Goal: Task Accomplishment & Management: Complete application form

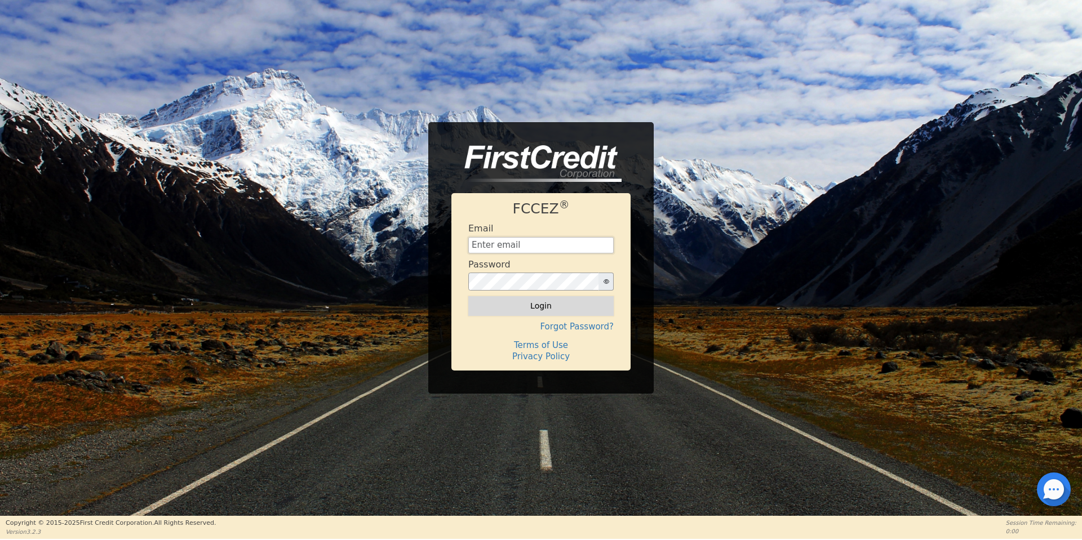
type input "[EMAIL_ADDRESS][DOMAIN_NAME]"
click at [523, 303] on button "Login" at bounding box center [540, 305] width 145 height 19
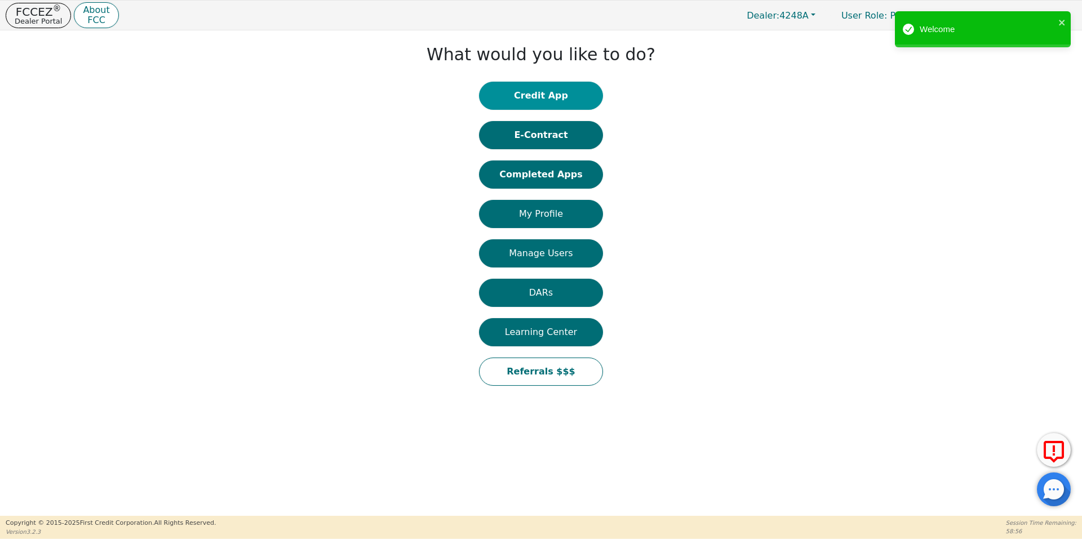
click at [546, 100] on button "Credit App" at bounding box center [541, 96] width 124 height 28
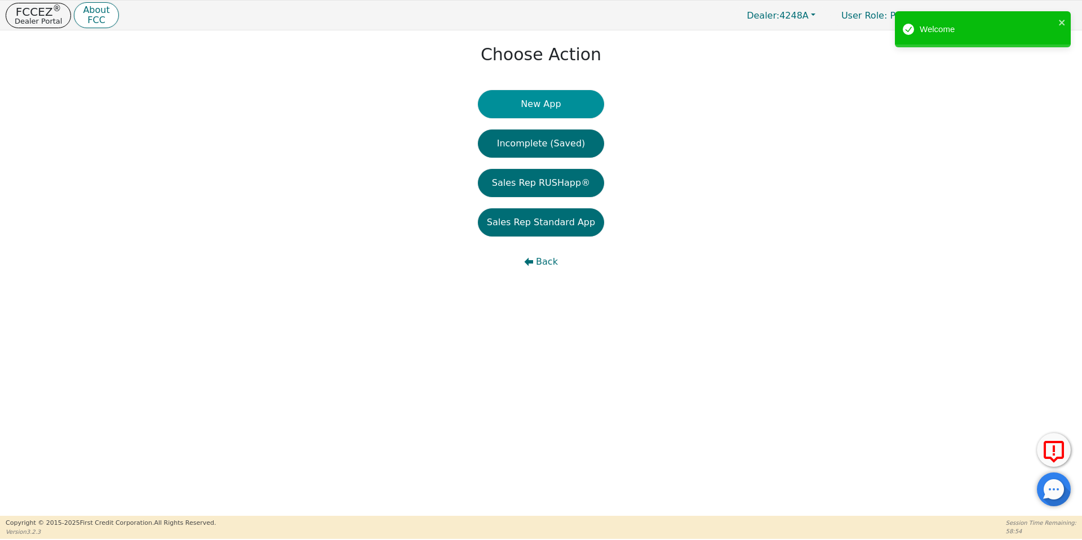
click at [542, 103] on button "New App" at bounding box center [541, 104] width 126 height 28
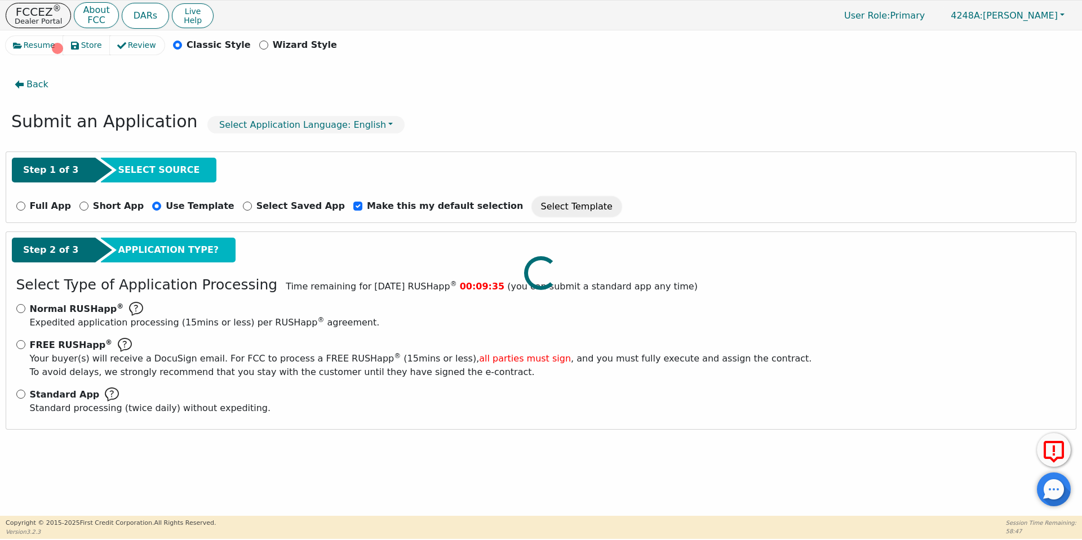
click at [19, 36] on div at bounding box center [541, 36] width 1071 height 0
click at [19, 397] on input "Standard App Standard processing (twice daily) without expediting." at bounding box center [20, 394] width 9 height 9
radio input "true"
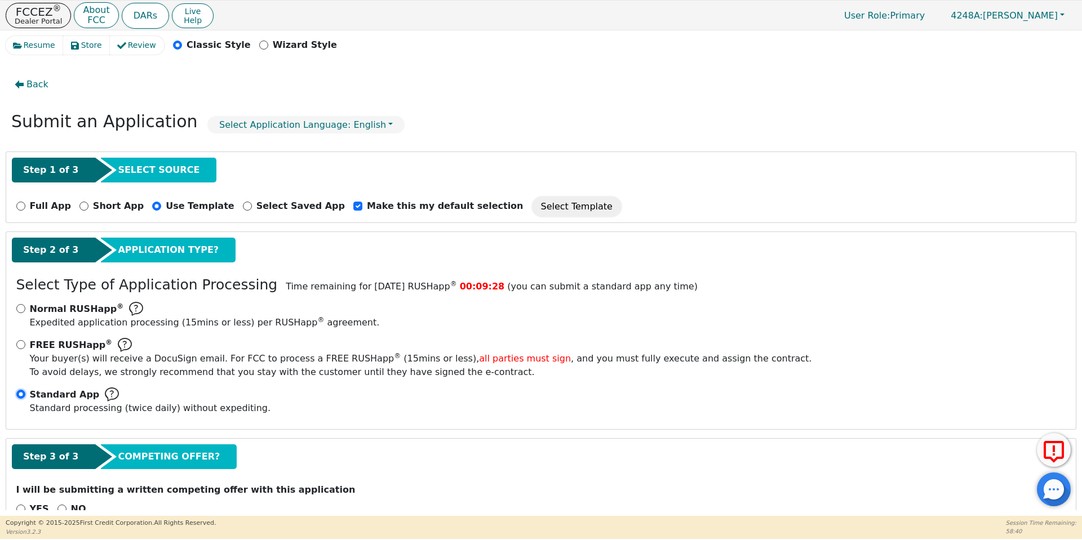
scroll to position [29, 0]
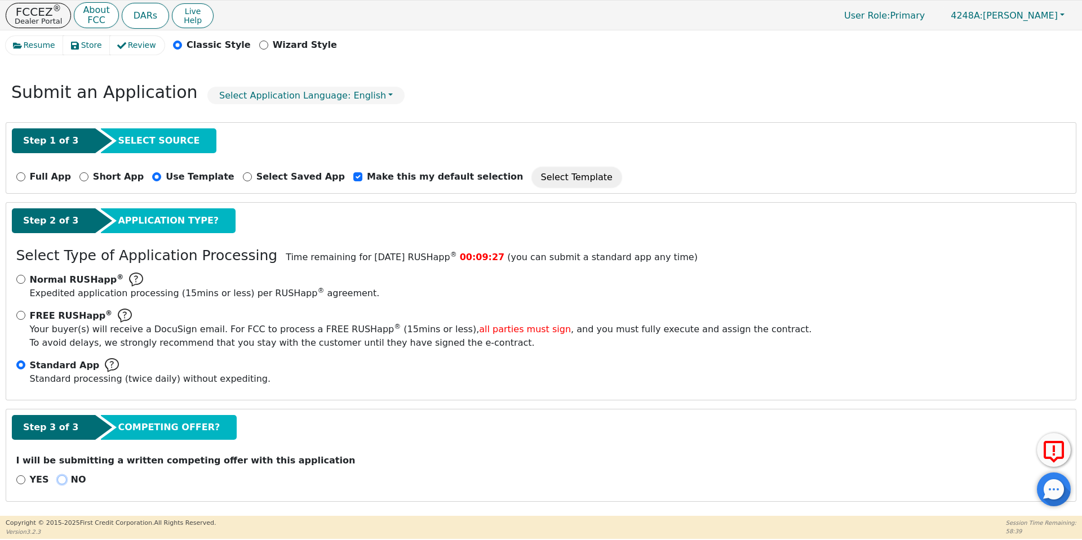
click at [59, 477] on input "NO" at bounding box center [61, 480] width 9 height 9
radio input "true"
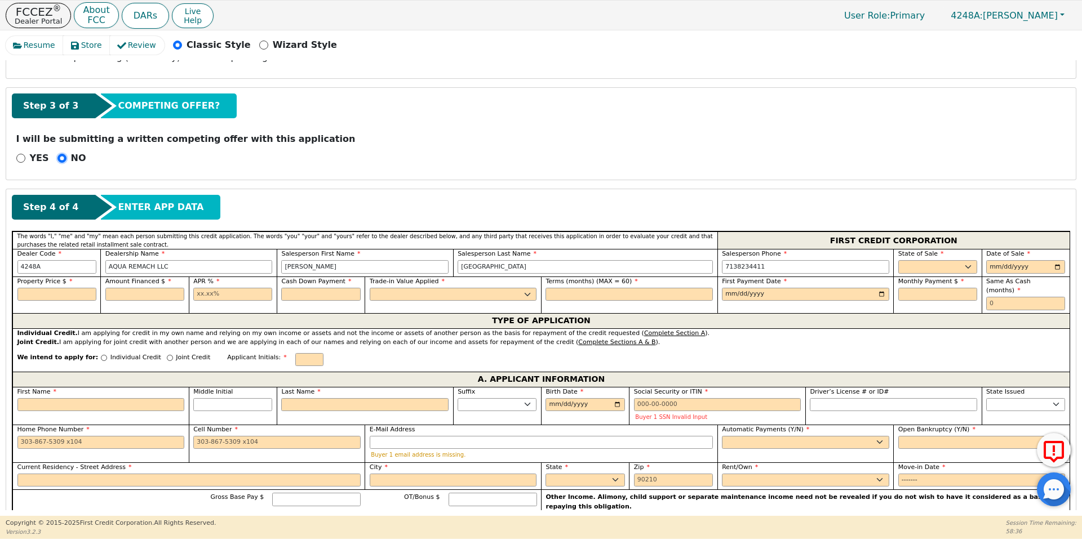
scroll to position [361, 0]
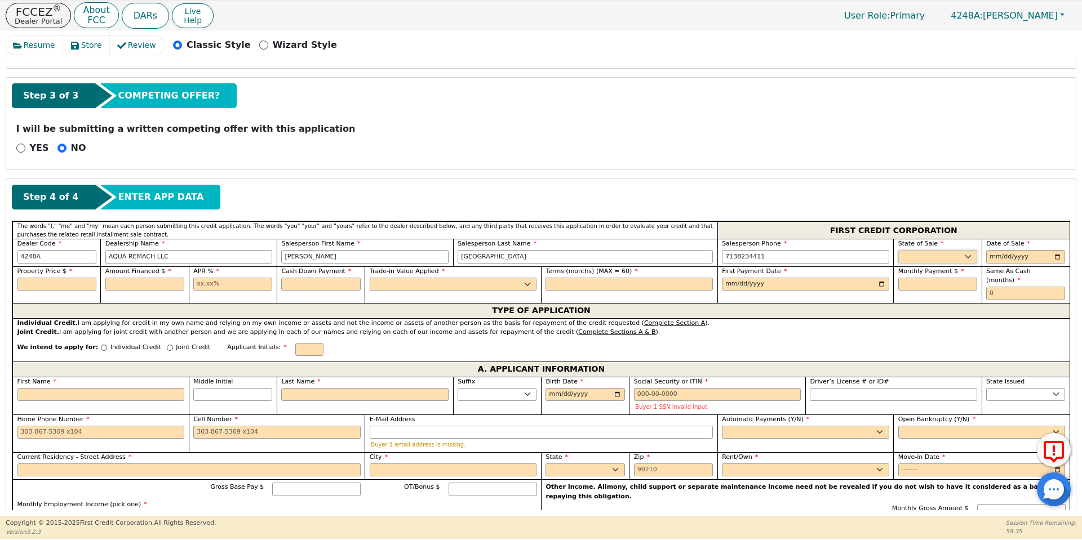
click at [941, 252] on select "AK AL AR AZ CA CO CT DC DE FL [GEOGRAPHIC_DATA] HI IA ID IL IN KS [GEOGRAPHIC_D…" at bounding box center [937, 257] width 79 height 14
select select "[GEOGRAPHIC_DATA]"
click at [898, 250] on select "AK AL AR AZ CA CO CT DC DE FL [GEOGRAPHIC_DATA] HI IA ID IL IN KS [GEOGRAPHIC_D…" at bounding box center [937, 257] width 79 height 14
type input "[DATE]"
type input "3900.00"
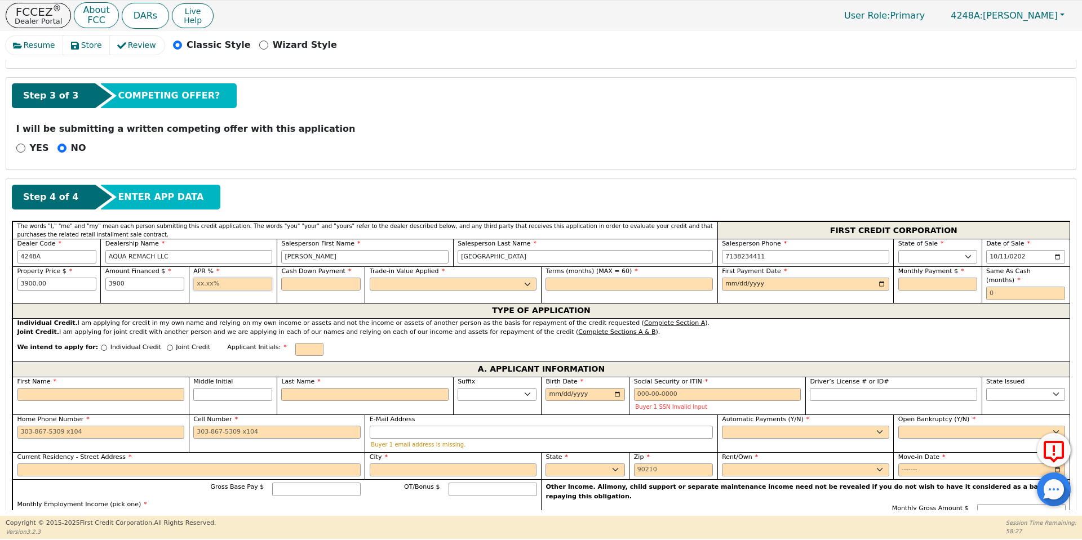
type input "3900.00"
type input "17.99"
type input "0.00"
select select "n"
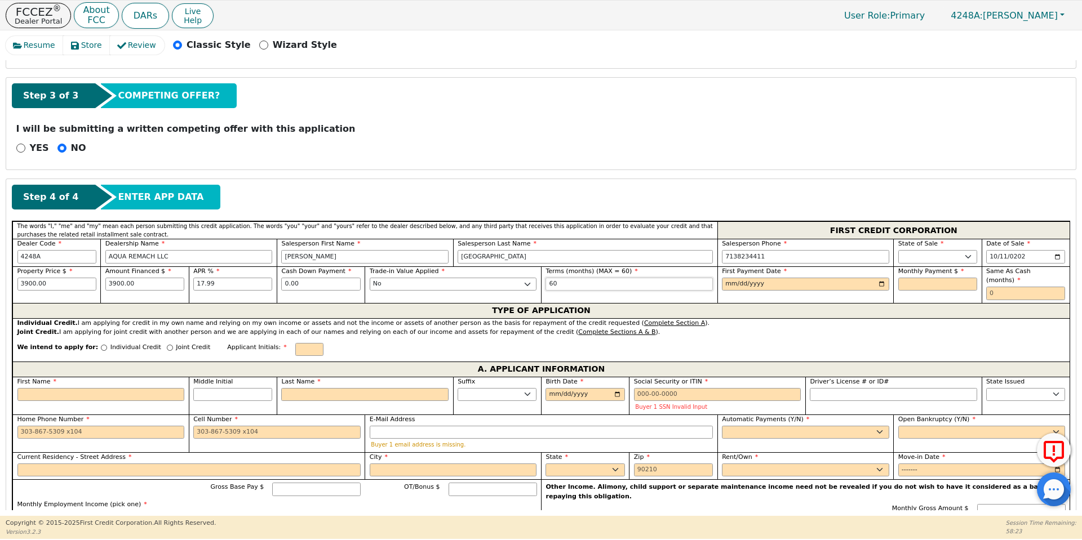
type input "60"
type input "[DATE]"
type input "99.01"
type input "0"
click at [101, 345] on input "Individual Credit" at bounding box center [104, 348] width 6 height 6
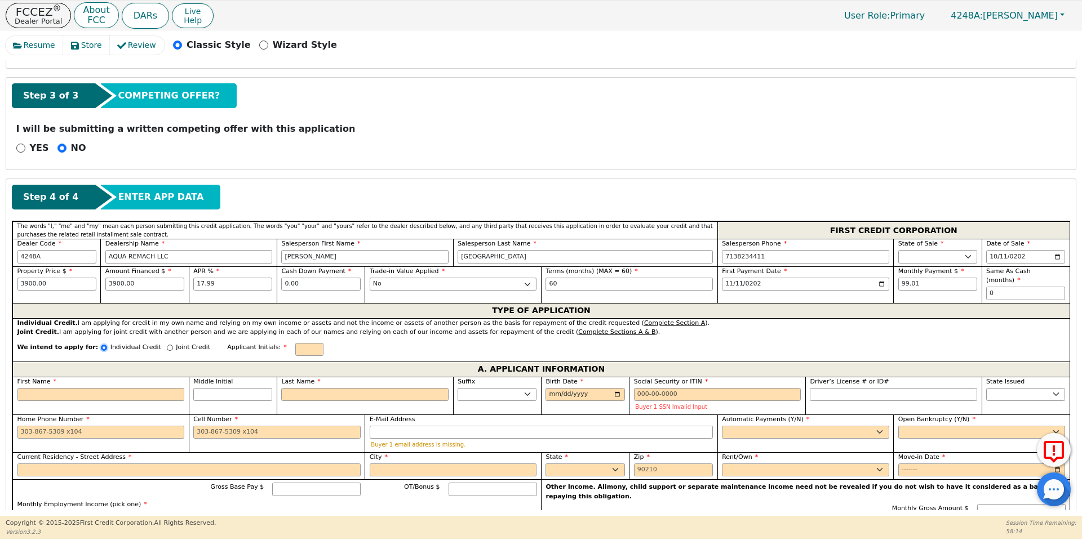
radio input "true"
click at [121, 388] on input "First Name" at bounding box center [100, 395] width 167 height 14
type input "L"
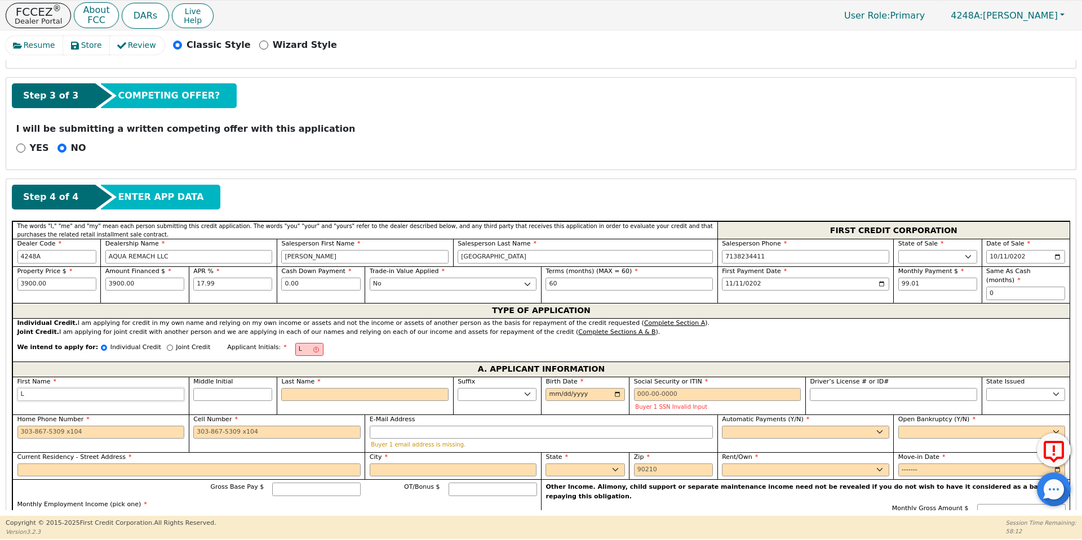
type input "Li"
type input "[PERSON_NAME]"
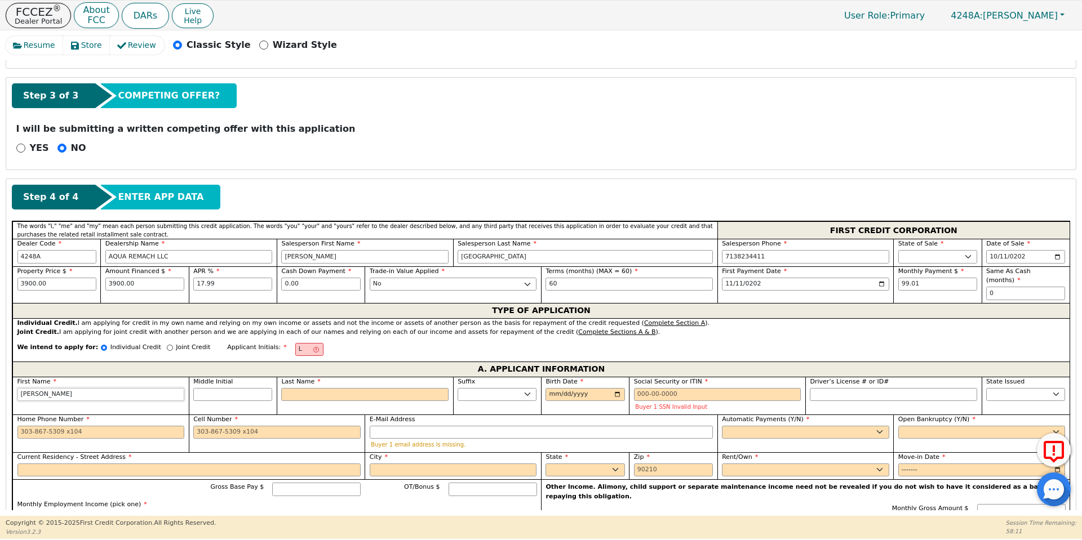
type input "[PERSON_NAME]"
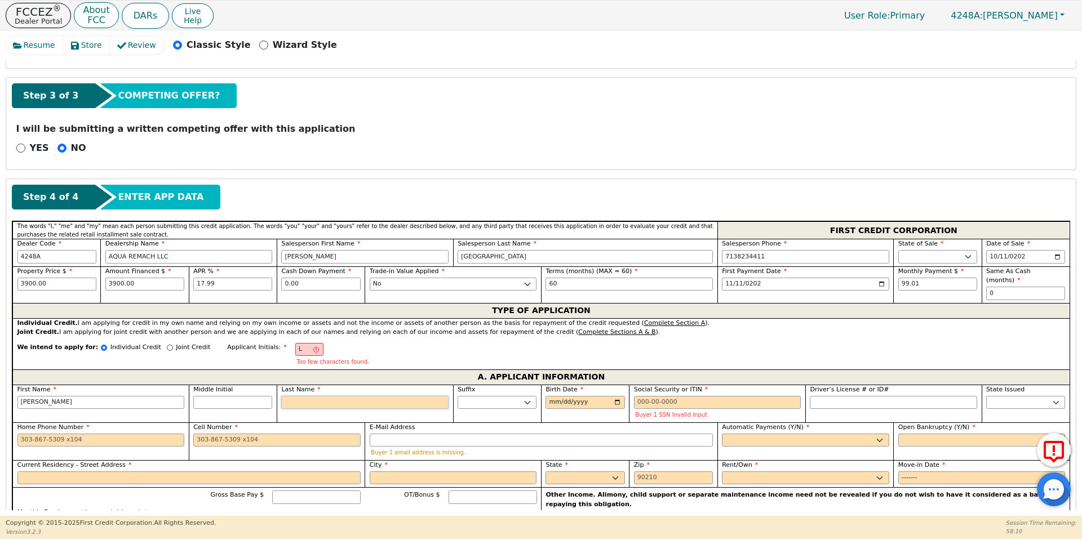
type input "LO"
type input "O"
type input "[PERSON_NAME]"
type input "Obr"
type input "[PERSON_NAME]"
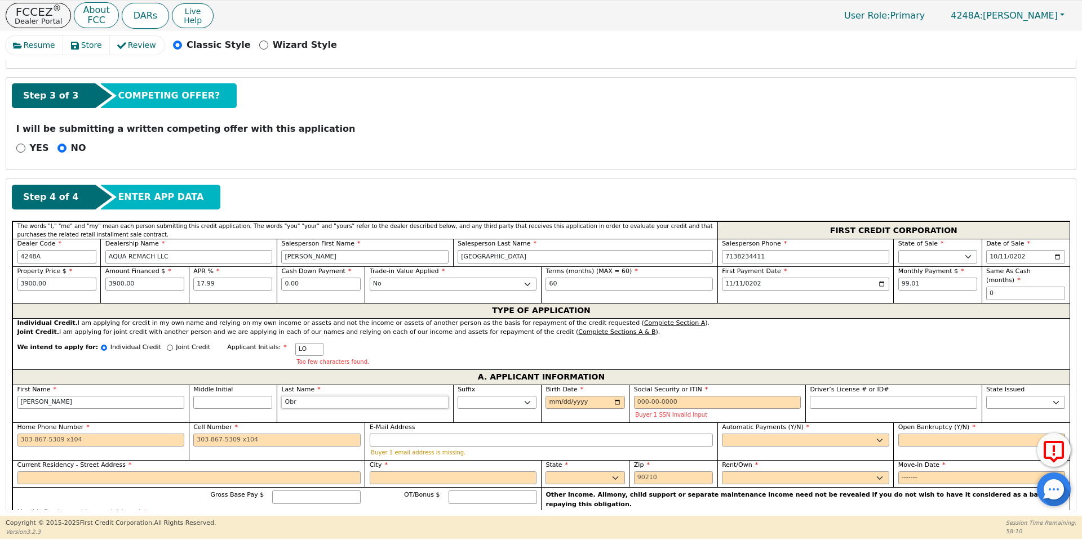
type input "Obre"
type input "[PERSON_NAME]"
type input "Obrei"
type input "[PERSON_NAME]"
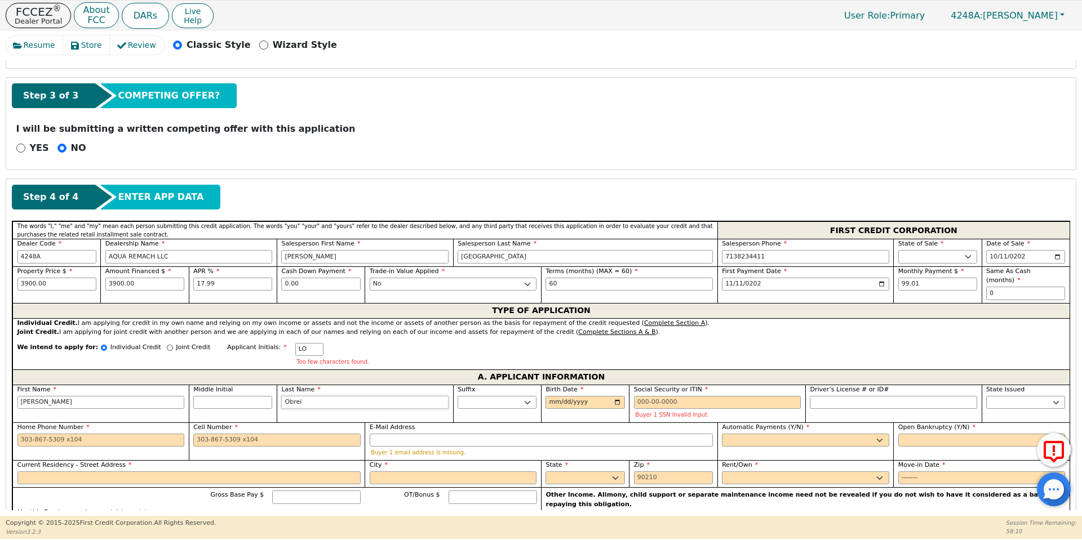
type input "[PERSON_NAME]"
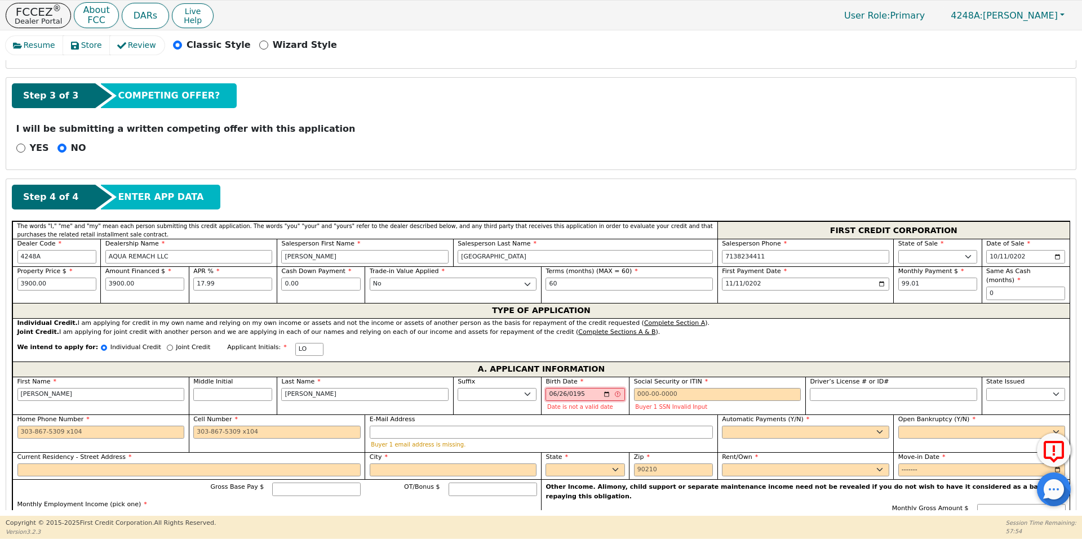
type input "[DATE]"
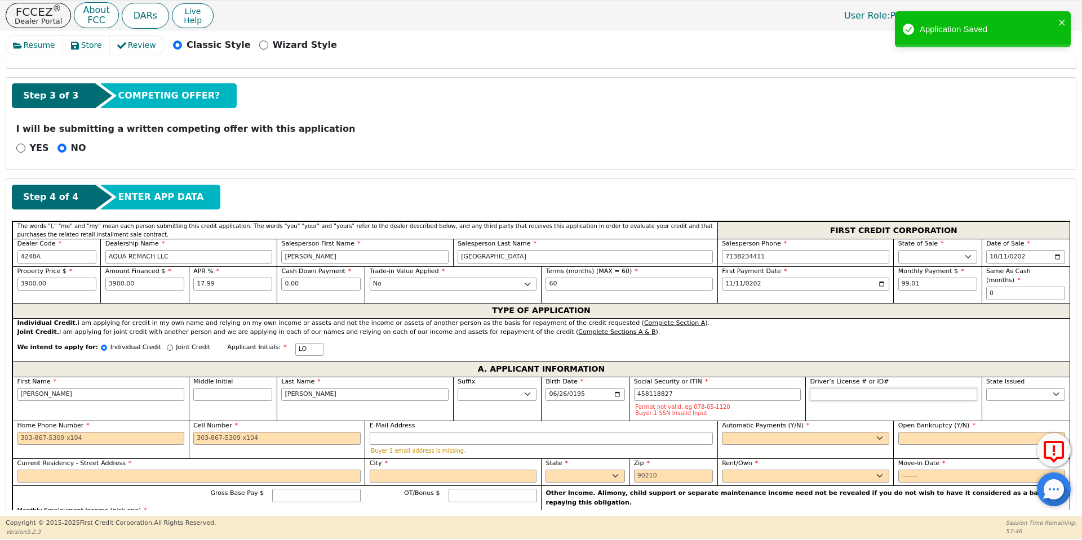
type input "***-**-8827"
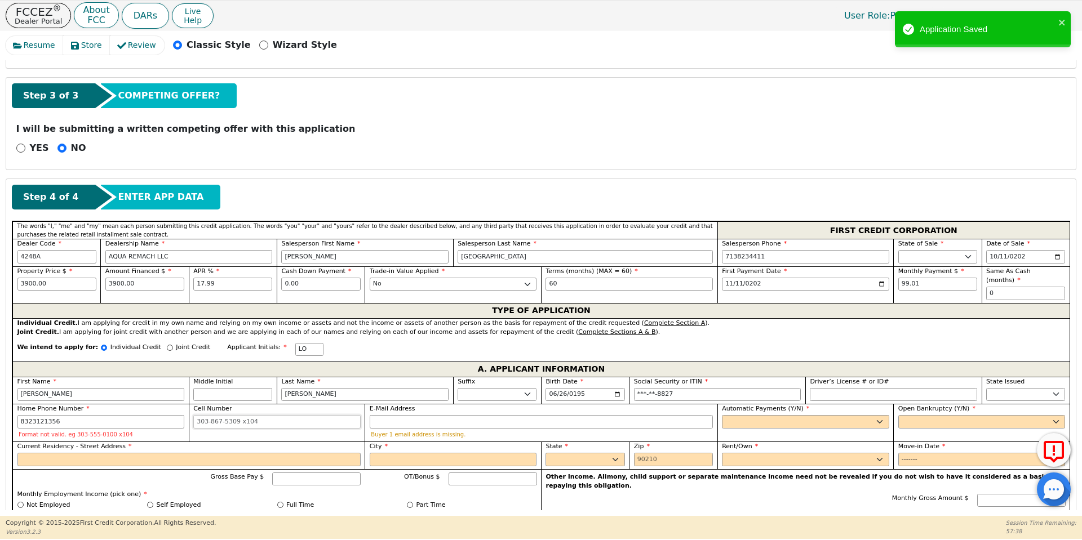
type input "[PHONE_NUMBER]"
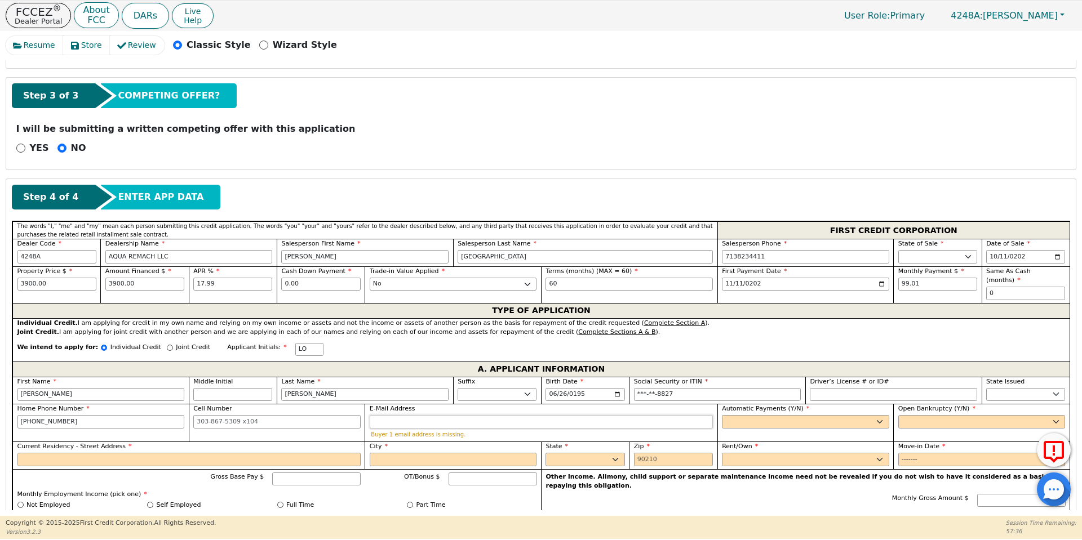
type input "i"
type input "[EMAIL_ADDRESS][DOMAIN_NAME]"
select select "y"
type input "[PERSON_NAME]"
select select "n"
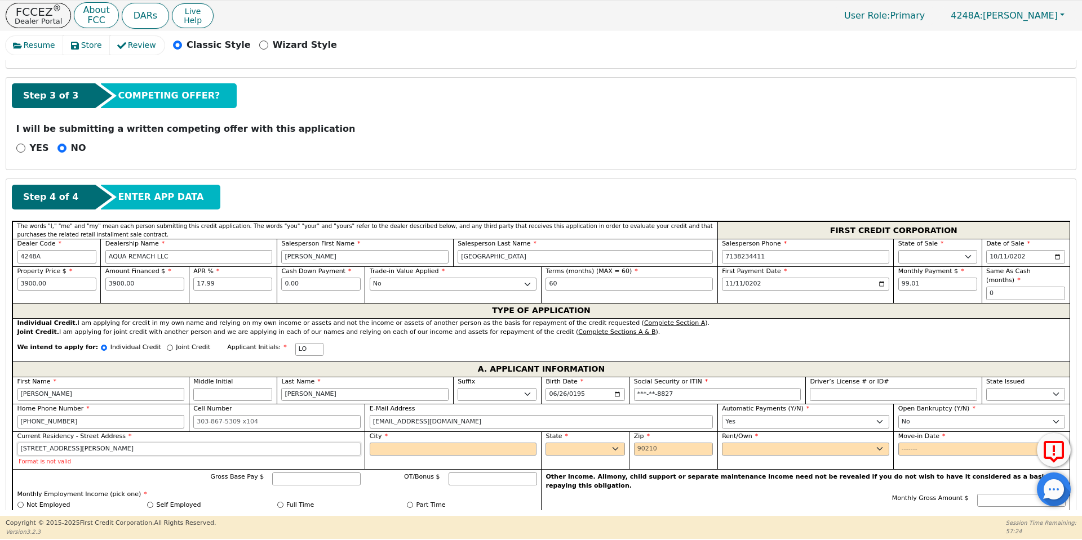
type input "[STREET_ADDRESS][PERSON_NAME]"
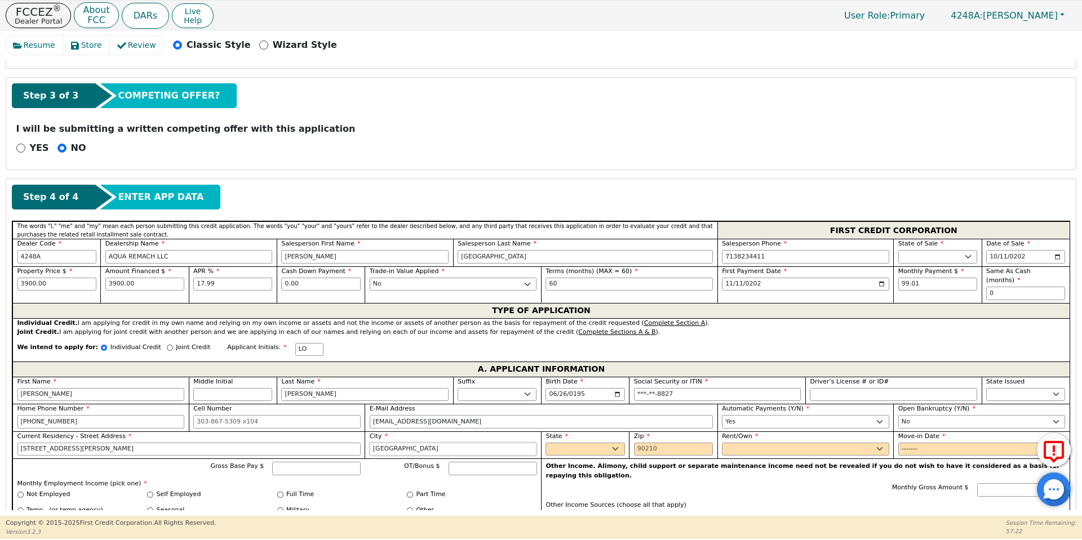
type input "[GEOGRAPHIC_DATA]"
select select "[GEOGRAPHIC_DATA]"
type input "77029"
click at [742, 447] on div "Rent/Own Rent Own" at bounding box center [805, 446] width 176 height 28
click at [753, 433] on span "Rent/Own" at bounding box center [740, 436] width 36 height 7
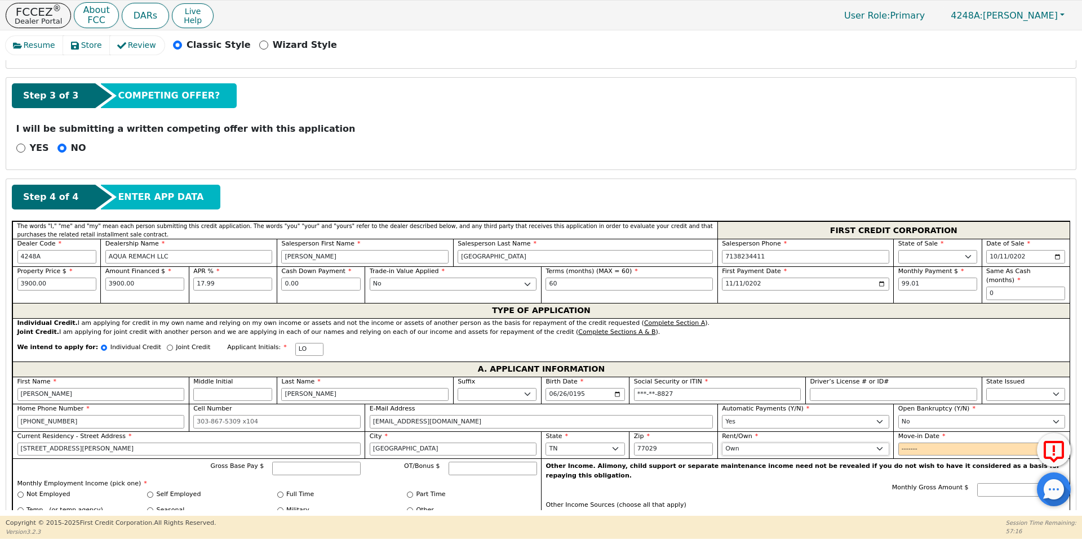
click at [753, 443] on select "Rent Own" at bounding box center [805, 450] width 167 height 14
click at [755, 443] on select "Rent Own" at bounding box center [805, 450] width 167 height 14
select select "Rent"
click at [722, 443] on select "Rent Own" at bounding box center [805, 450] width 167 height 14
click at [906, 443] on input "Move-in Date" at bounding box center [981, 450] width 167 height 14
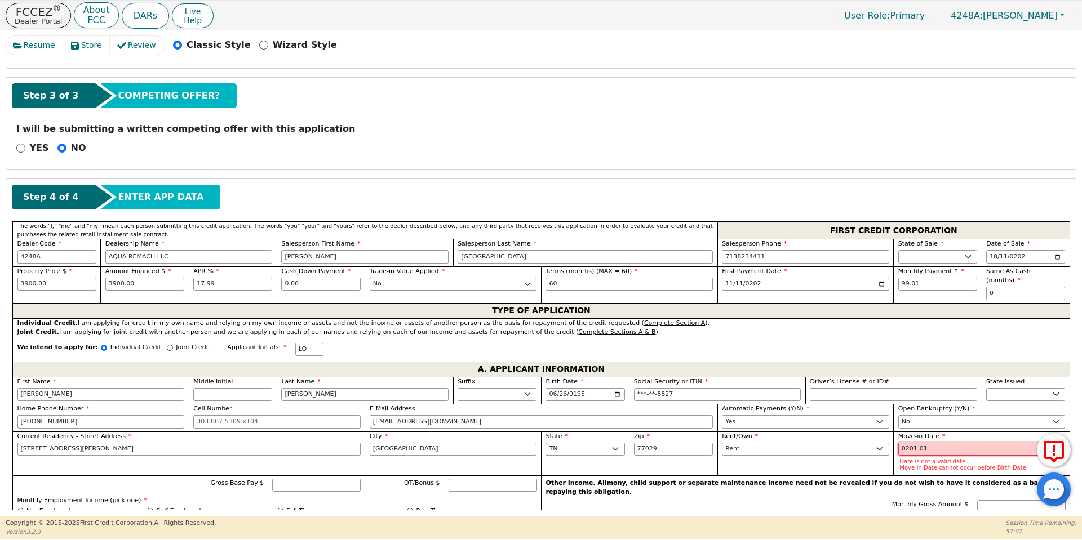
type input "2019-01"
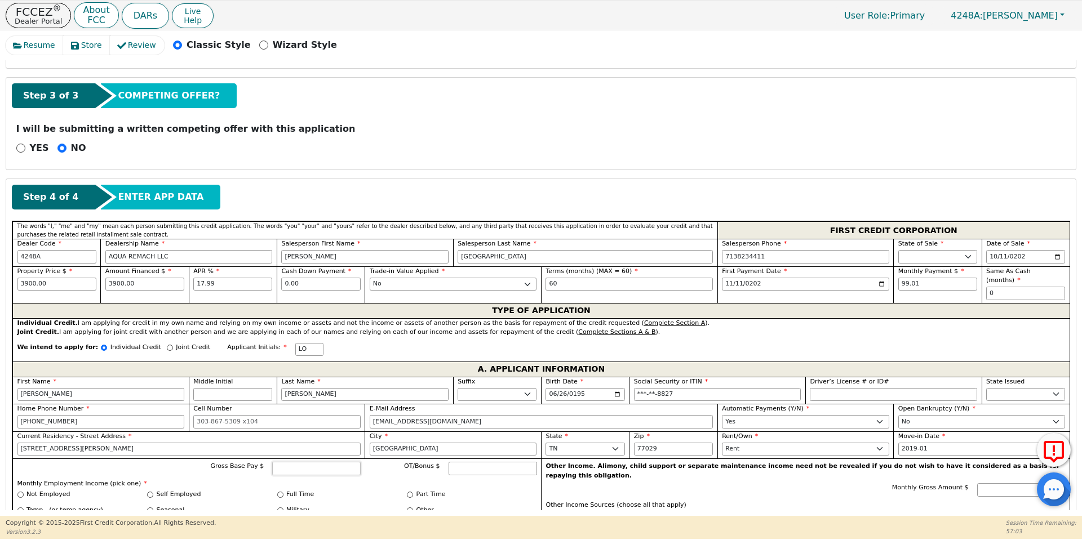
click at [296, 463] on input "Gross Base Pay $" at bounding box center [316, 469] width 88 height 14
type input "6"
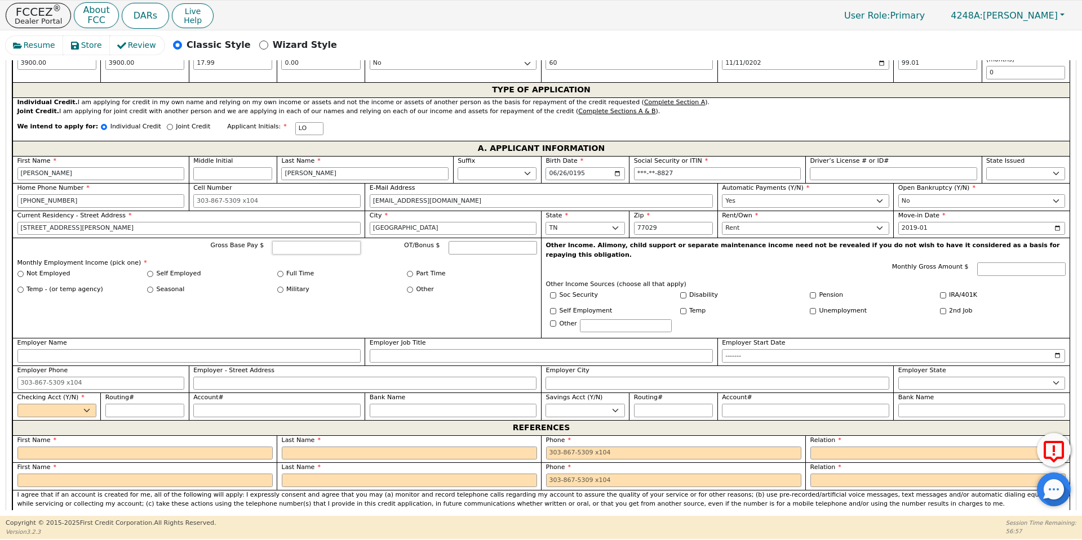
scroll to position [623, 0]
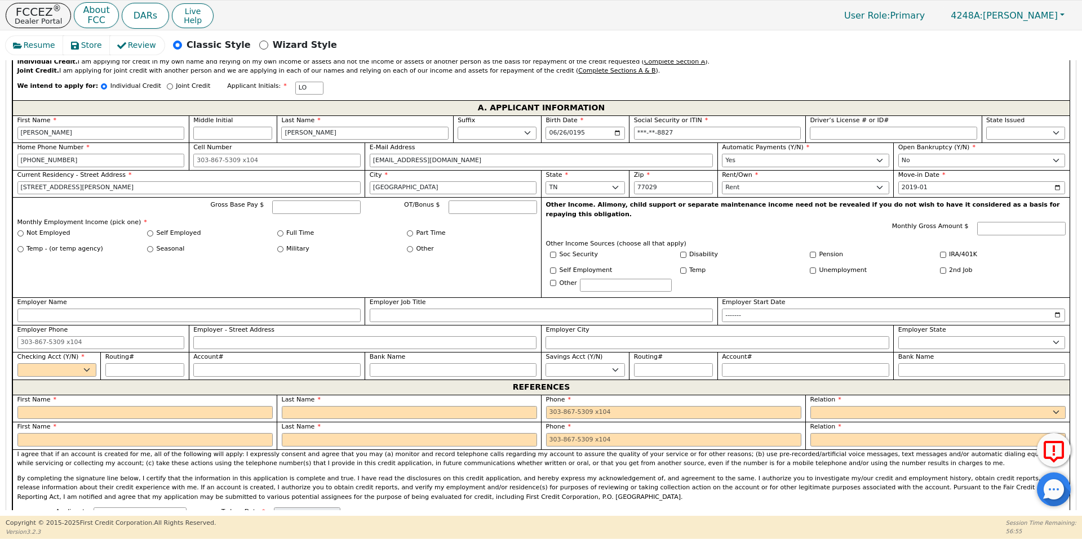
click at [408, 245] on div "Other" at bounding box center [420, 250] width 27 height 10
click at [407, 246] on input "Other" at bounding box center [410, 249] width 6 height 6
radio input "true"
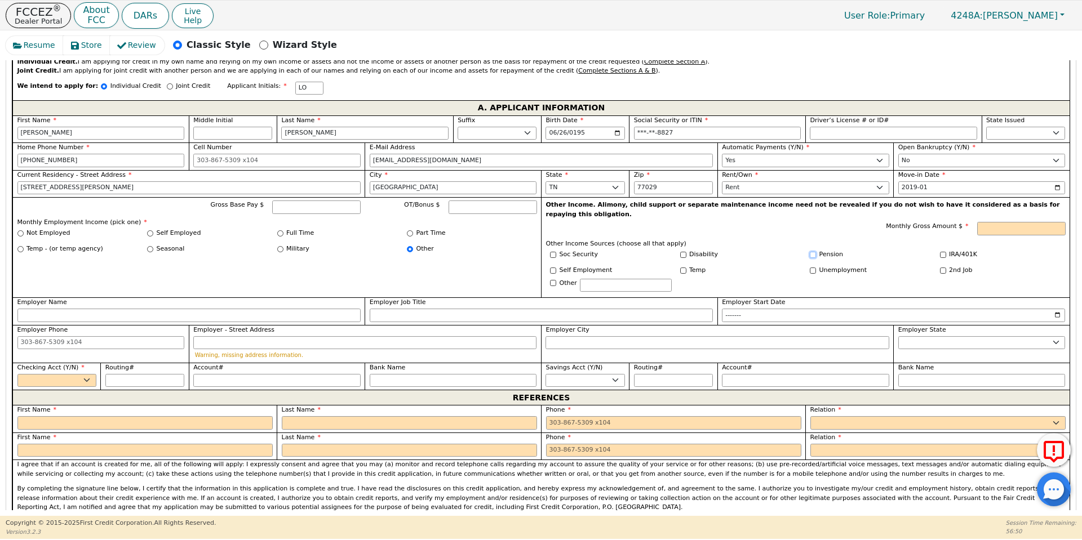
click at [810, 252] on input "Pension" at bounding box center [813, 255] width 6 height 6
checkbox input "true"
click at [1022, 222] on input "Monthly Gross Amount $" at bounding box center [1021, 229] width 88 height 14
click at [69, 374] on select "Yes No" at bounding box center [56, 381] width 79 height 14
type input "6250.00"
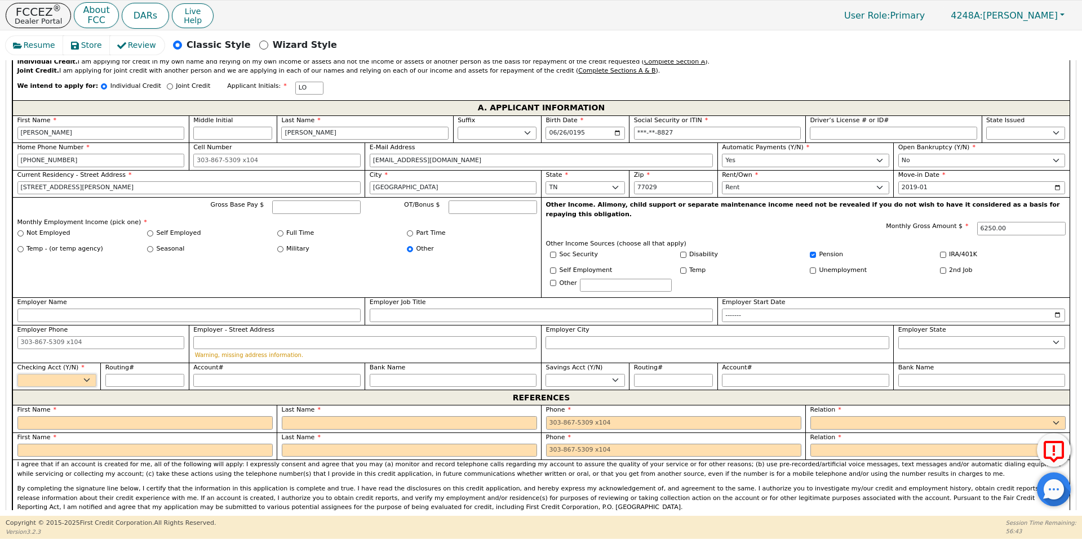
select select "y"
click at [17, 374] on select "Yes No" at bounding box center [56, 381] width 79 height 14
click at [92, 400] on div "REFERENCES" at bounding box center [540, 397] width 1057 height 15
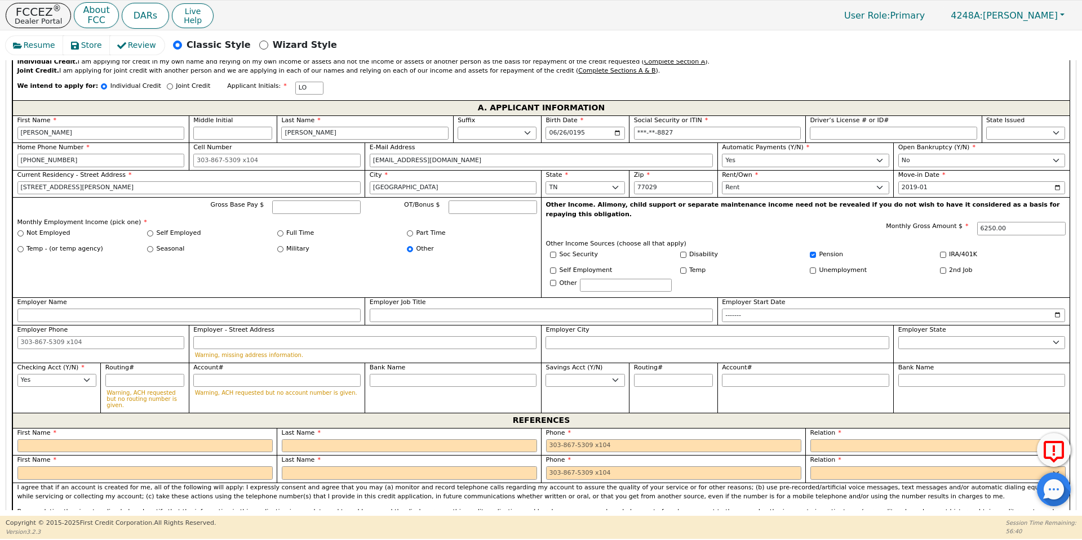
click at [88, 429] on div "First Name" at bounding box center [144, 441] width 255 height 24
click at [92, 440] on input "text" at bounding box center [144, 447] width 255 height 14
type input "[PERSON_NAME]"
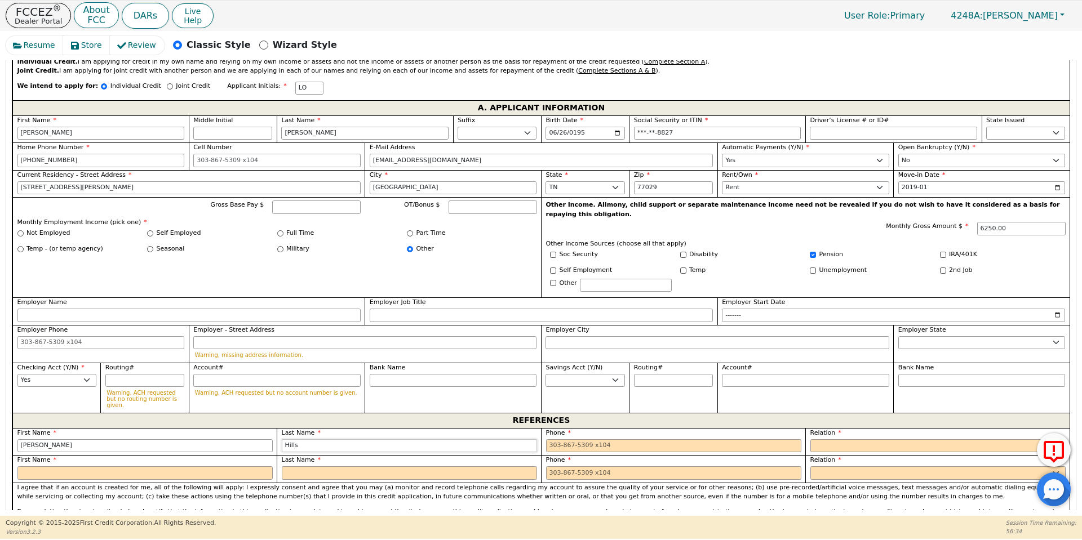
type input "Hills"
type input "8"
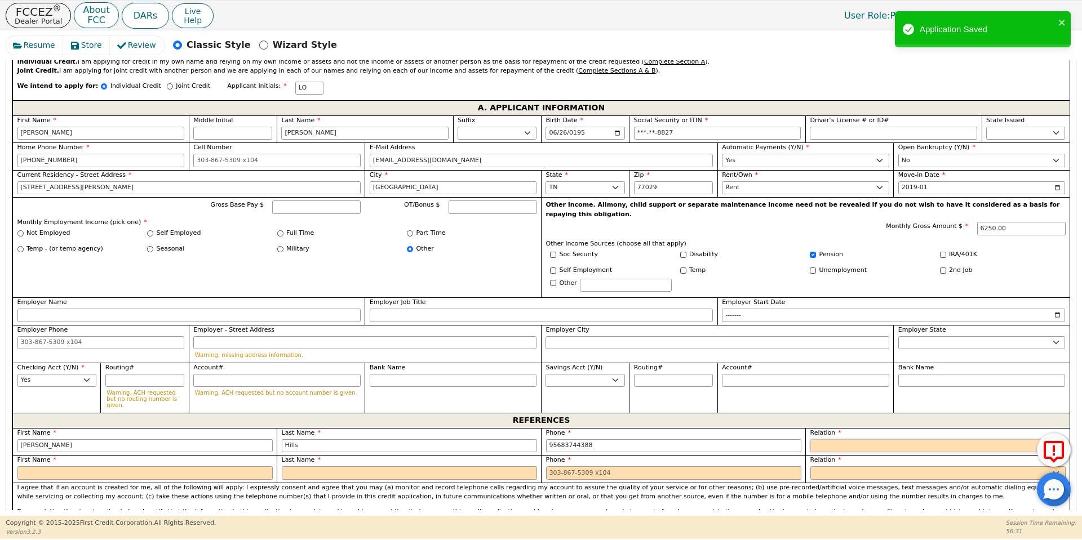
type input "[PHONE_NUMBER] 8"
select select "FRIEND"
click at [562, 440] on input "[PHONE_NUMBER] 8" at bounding box center [673, 447] width 255 height 14
click at [610, 440] on input "[PHONE_NUMBER] 8" at bounding box center [673, 447] width 255 height 14
click at [118, 467] on input "text" at bounding box center [144, 474] width 255 height 14
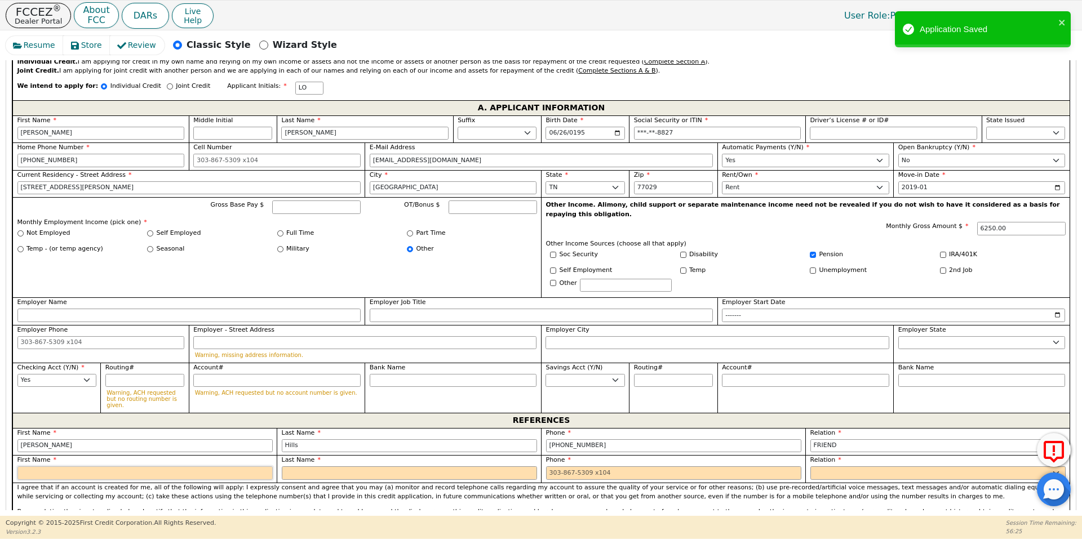
type input "[PHONE_NUMBER]"
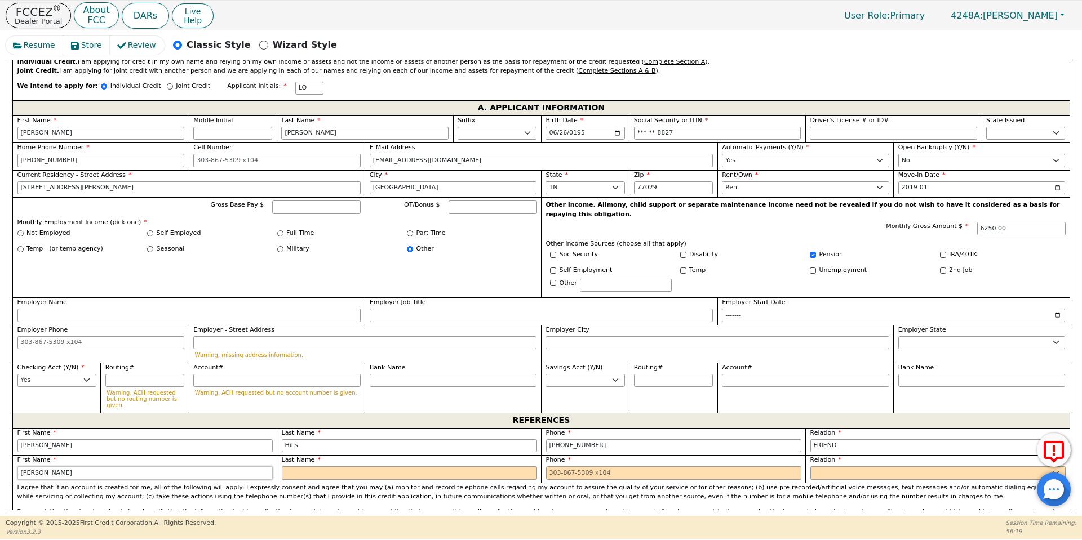
type input "[PERSON_NAME]"
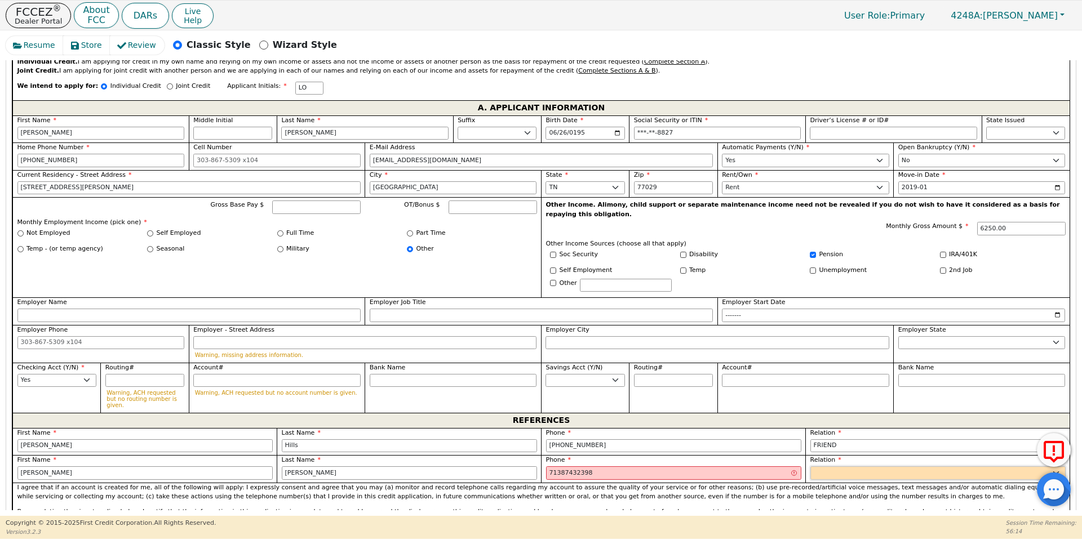
type input "[PHONE_NUMBER] 8"
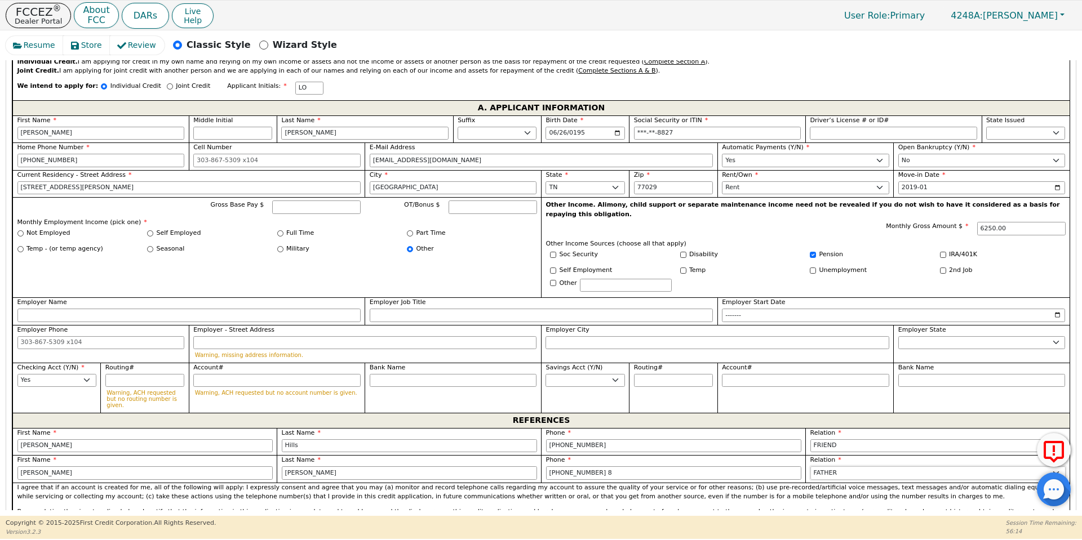
select select "FRIEND"
click at [606, 455] on div "Phone [PHONE_NUMBER] 8" at bounding box center [673, 469] width 264 height 28
click at [597, 467] on input "[PHONE_NUMBER] 8" at bounding box center [673, 474] width 255 height 14
click at [526, 536] on footer "Copyright © [DATE]- [DATE] First Credit Corporation. All Rights Reserved. Versi…" at bounding box center [541, 528] width 1082 height 24
type input "[PHONE_NUMBER]"
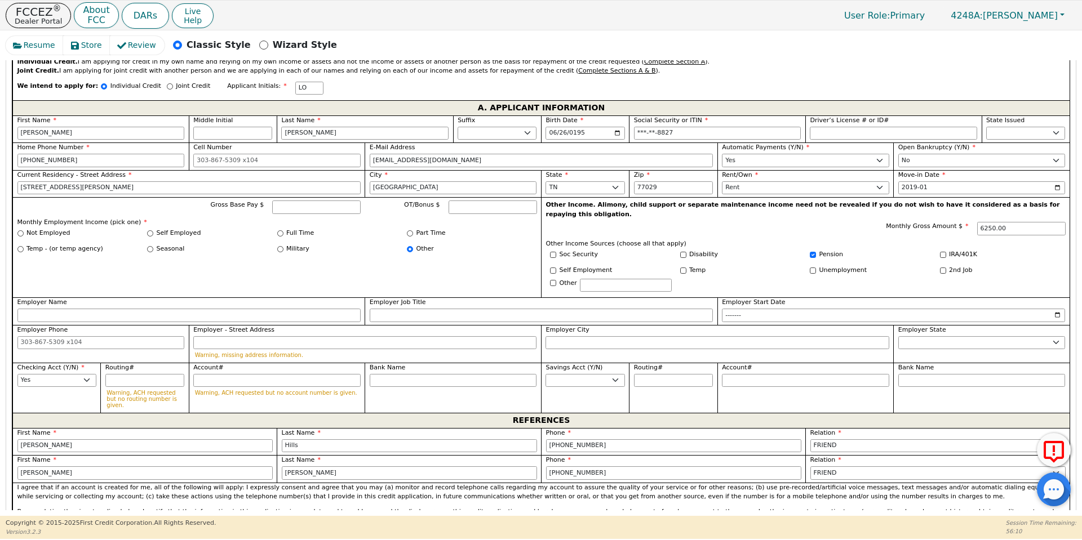
click at [490, 483] on div "I agree that if an account is created for me, all of the following will apply: …" at bounding box center [540, 512] width 1057 height 59
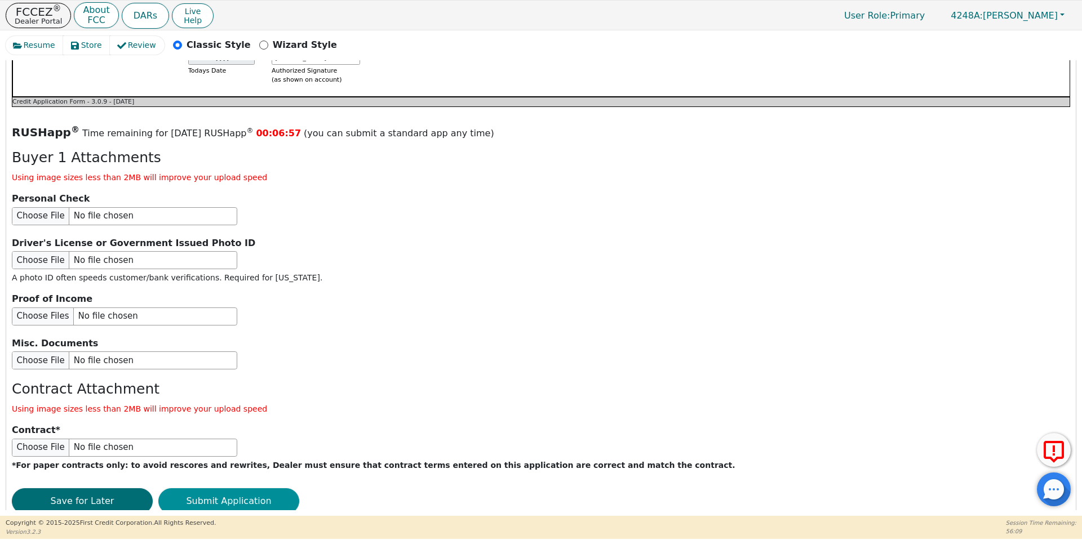
click at [196, 489] on button "Submit Application" at bounding box center [228, 502] width 141 height 26
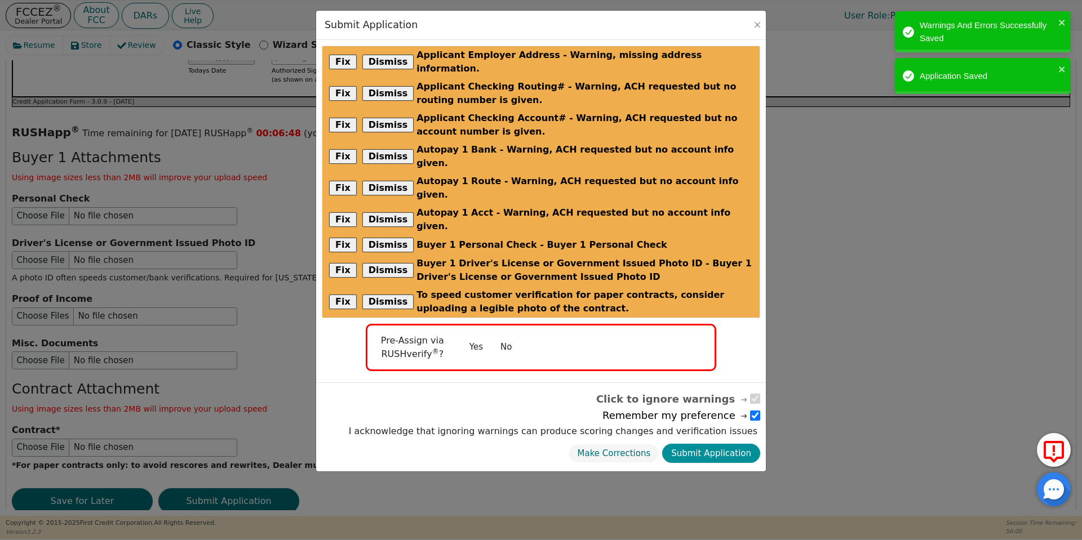
click at [729, 444] on button "Submit Application" at bounding box center [711, 454] width 98 height 20
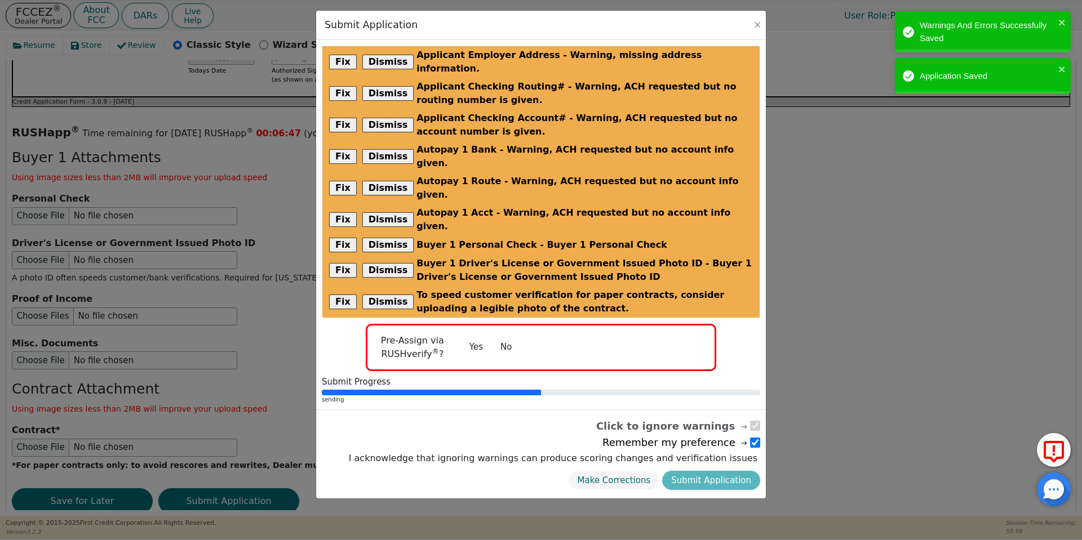
radio input "false"
checkbox input "false"
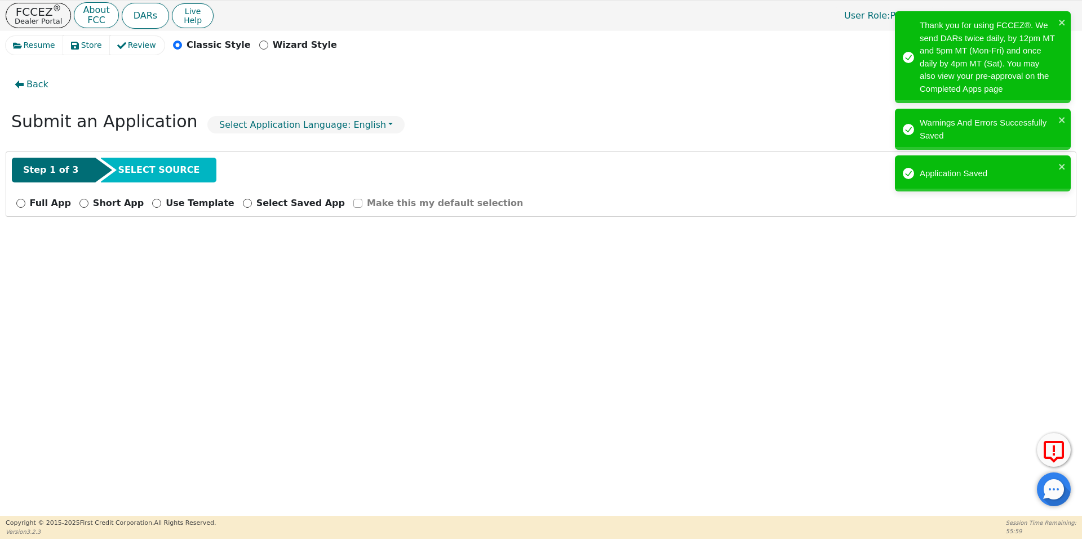
scroll to position [0, 0]
